Goal: Submit feedback/report problem

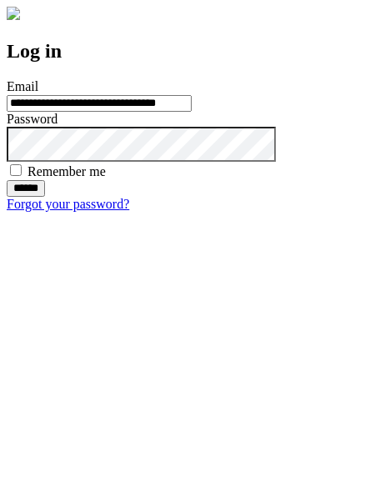
click at [45, 197] on input "******" at bounding box center [26, 188] width 38 height 17
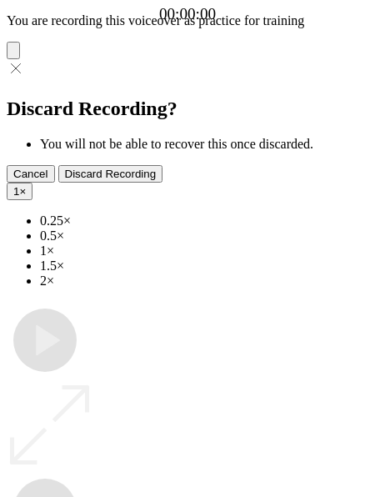
type input "**********"
